Goal: Task Accomplishment & Management: Manage account settings

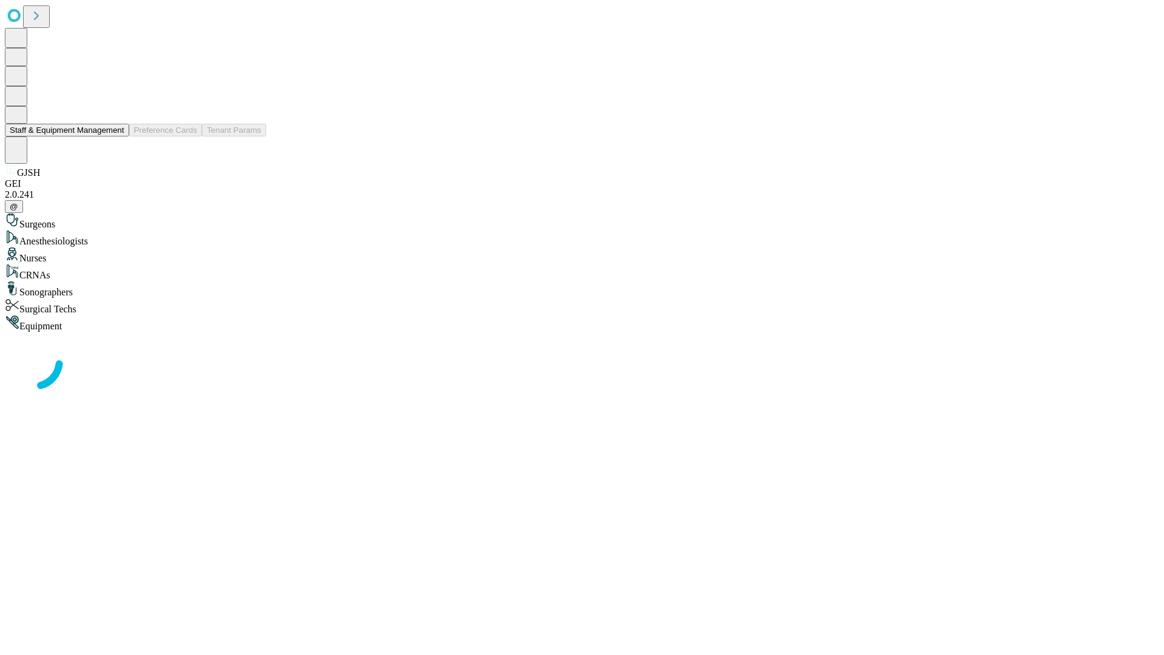
click at [116, 136] on button "Staff & Equipment Management" at bounding box center [67, 130] width 124 height 13
